Goal: Task Accomplishment & Management: Use online tool/utility

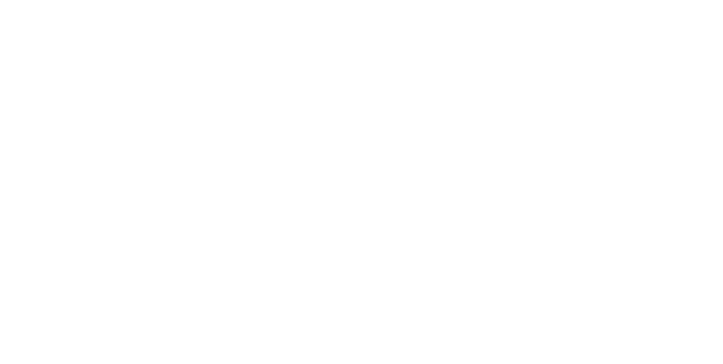
scroll to position [59, 0]
click at [150, 151] on button "Tracking" at bounding box center [95, 155] width 107 height 28
click at [440, 280] on icon "button" at bounding box center [437, 281] width 6 height 6
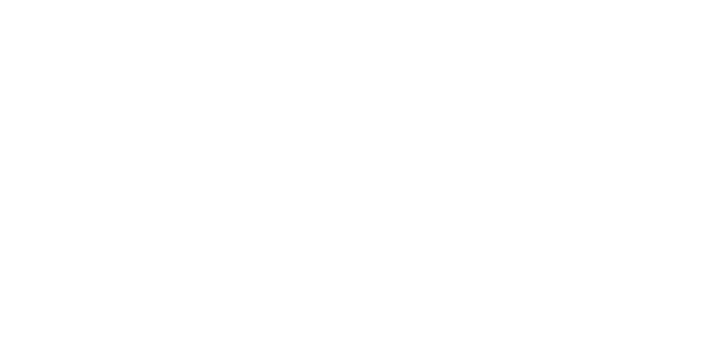
click at [357, 186] on button "Clock On" at bounding box center [326, 179] width 62 height 18
